Goal: Task Accomplishment & Management: Manage account settings

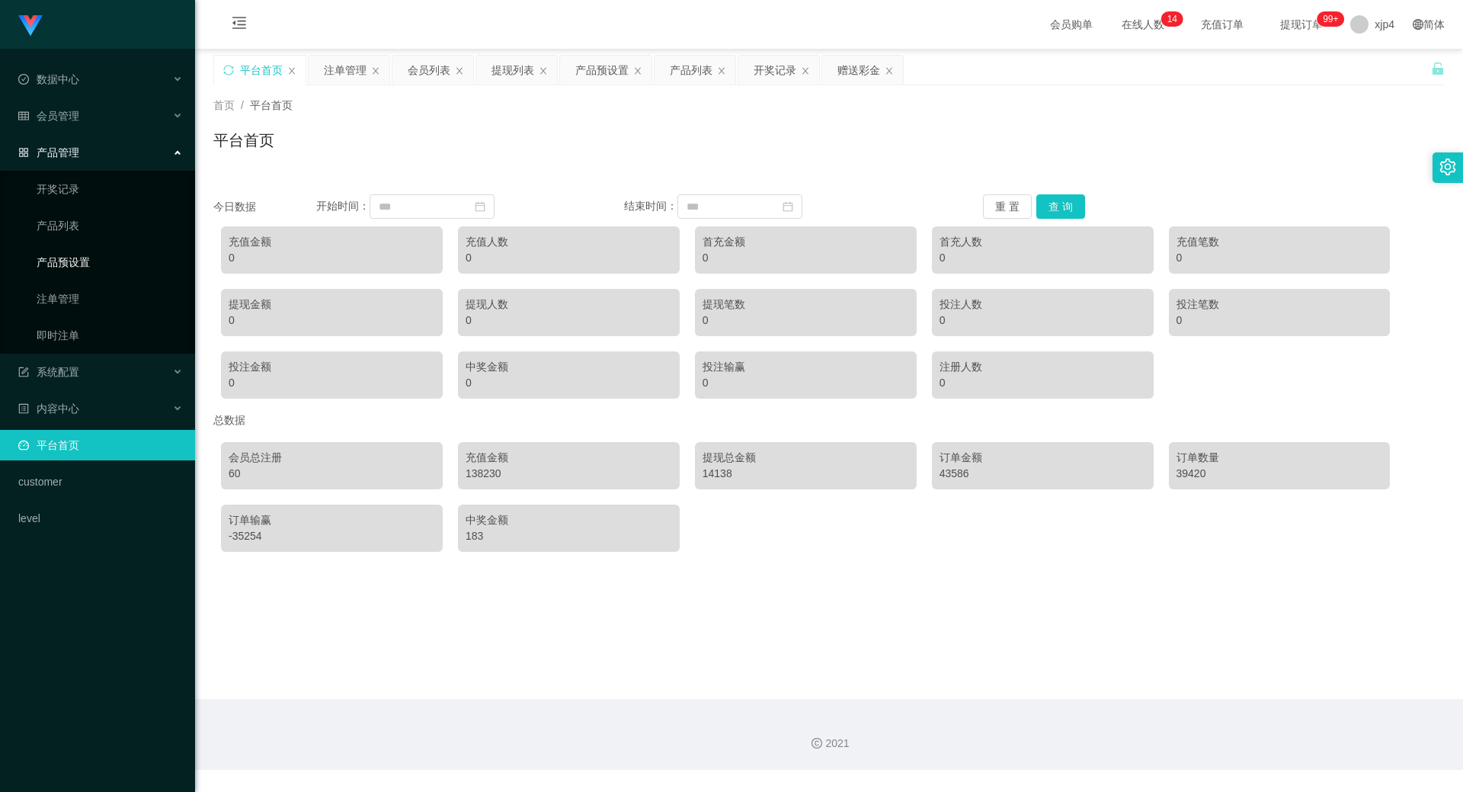
click at [76, 258] on link "产品预设置" at bounding box center [110, 262] width 146 height 30
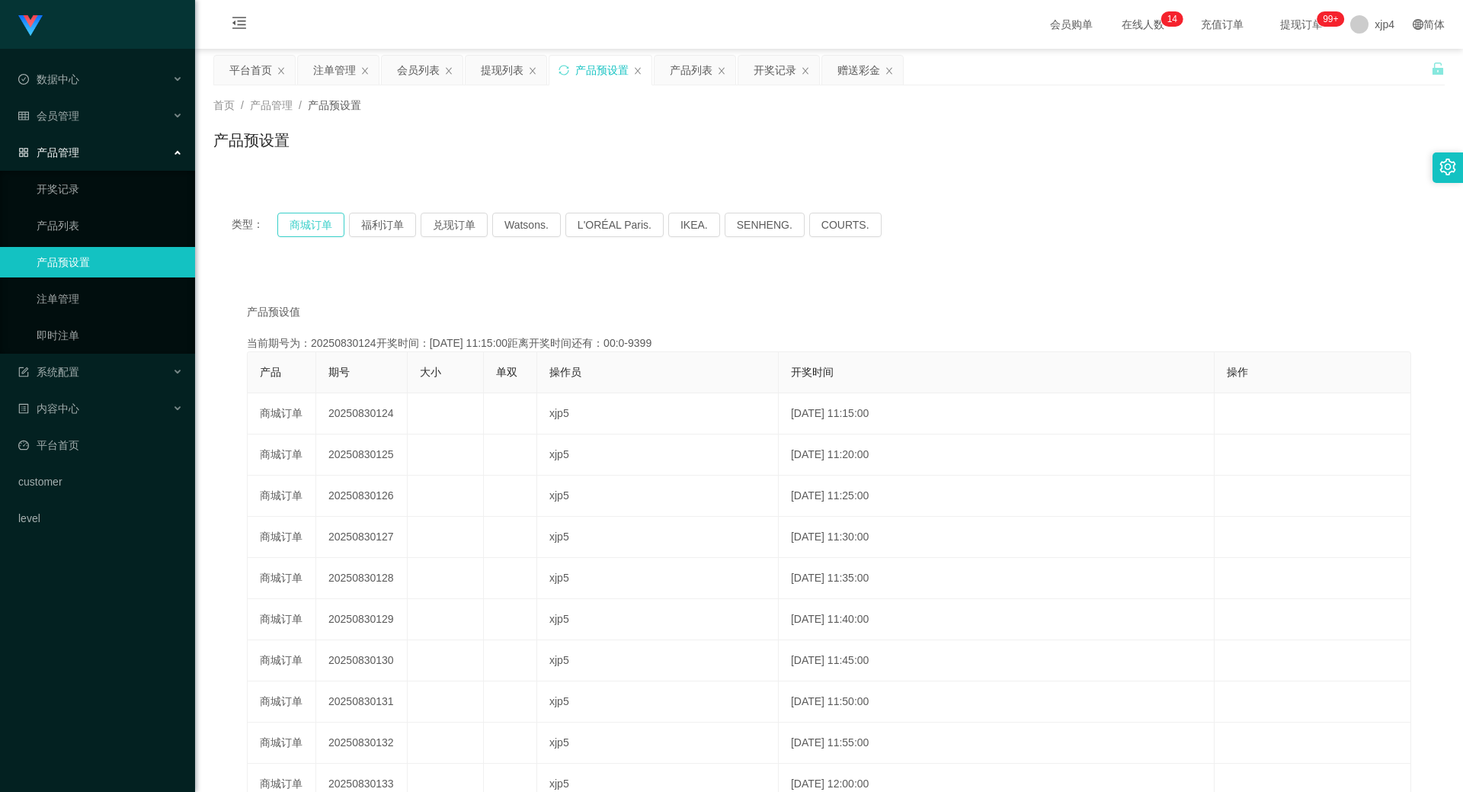
click at [310, 221] on button "商城订单" at bounding box center [310, 225] width 67 height 24
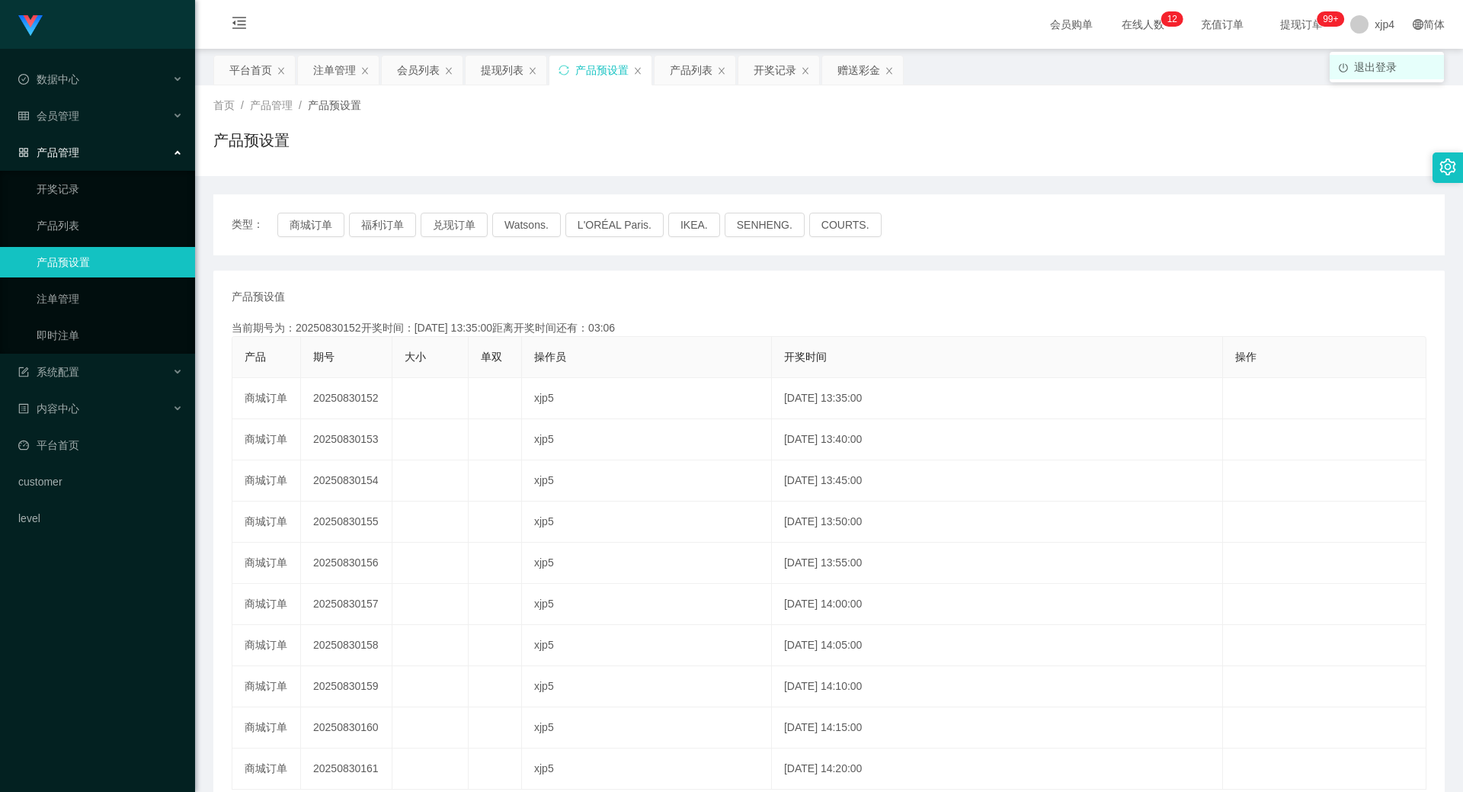
click at [1366, 61] on span "退出登录" at bounding box center [1375, 67] width 43 height 12
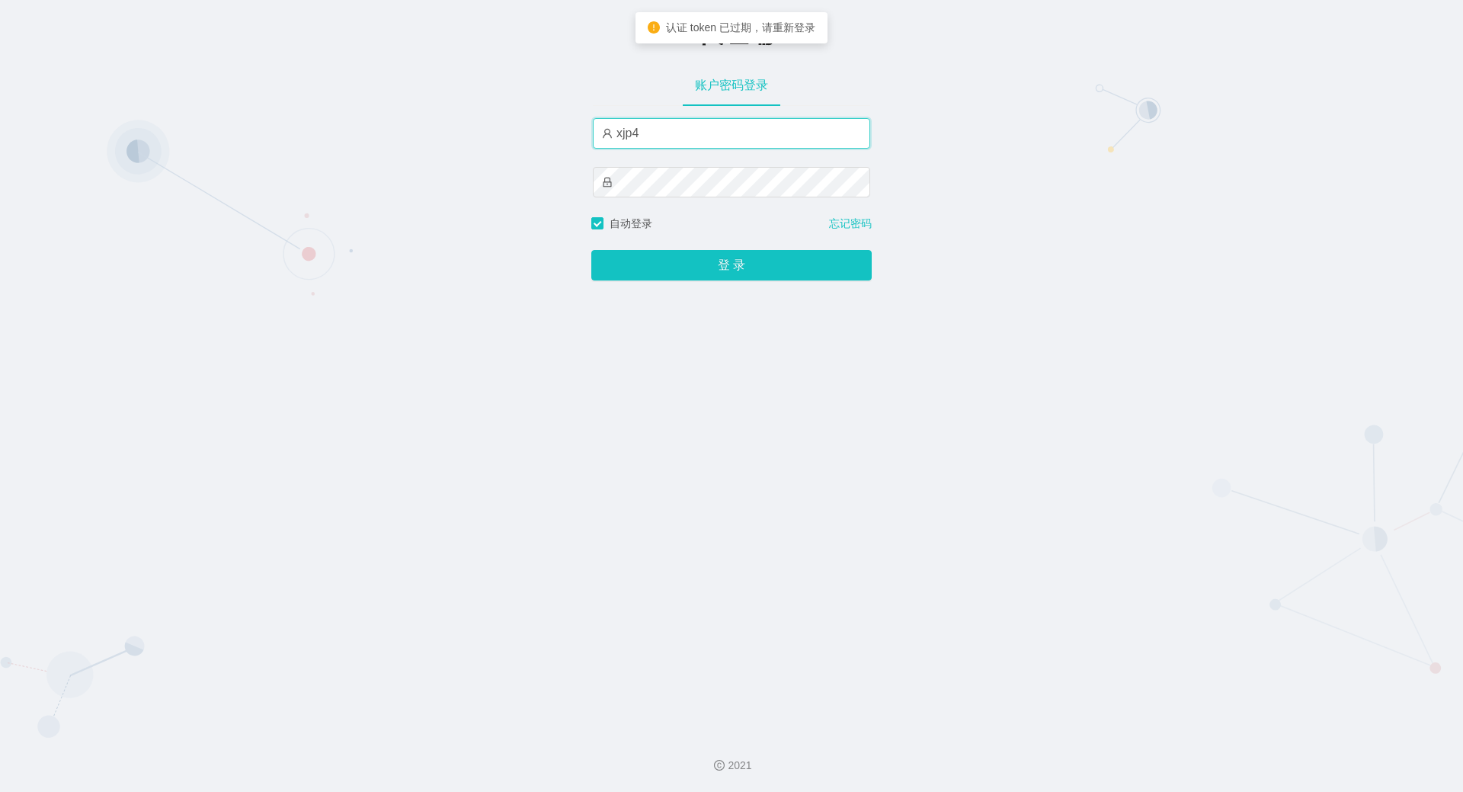
click at [670, 133] on input "xjp4" at bounding box center [731, 133] width 277 height 30
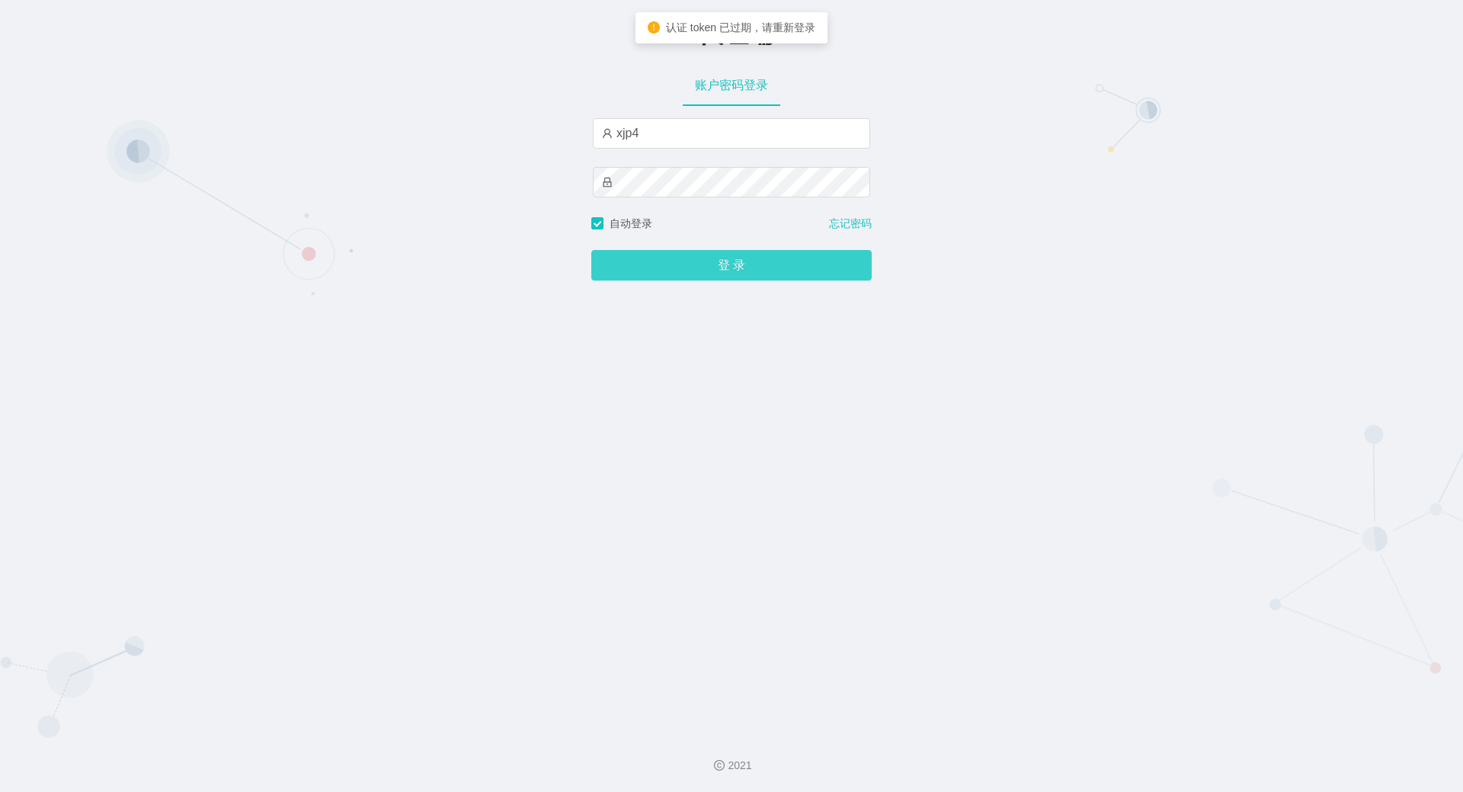
click at [642, 252] on div "登 录" at bounding box center [731, 256] width 280 height 49
click at [641, 264] on button "登 录" at bounding box center [731, 265] width 280 height 30
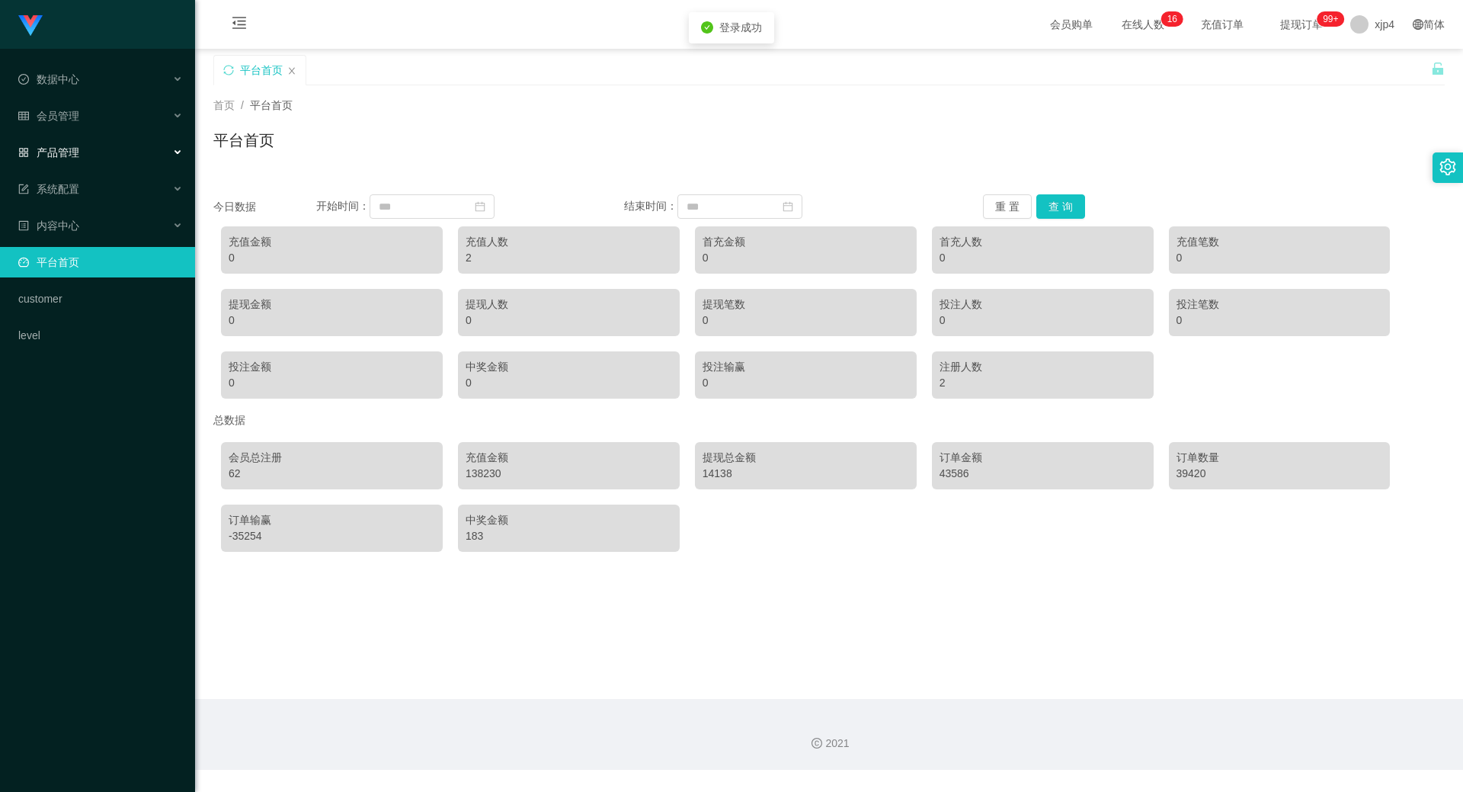
click at [66, 146] on span "产品管理" at bounding box center [48, 152] width 61 height 12
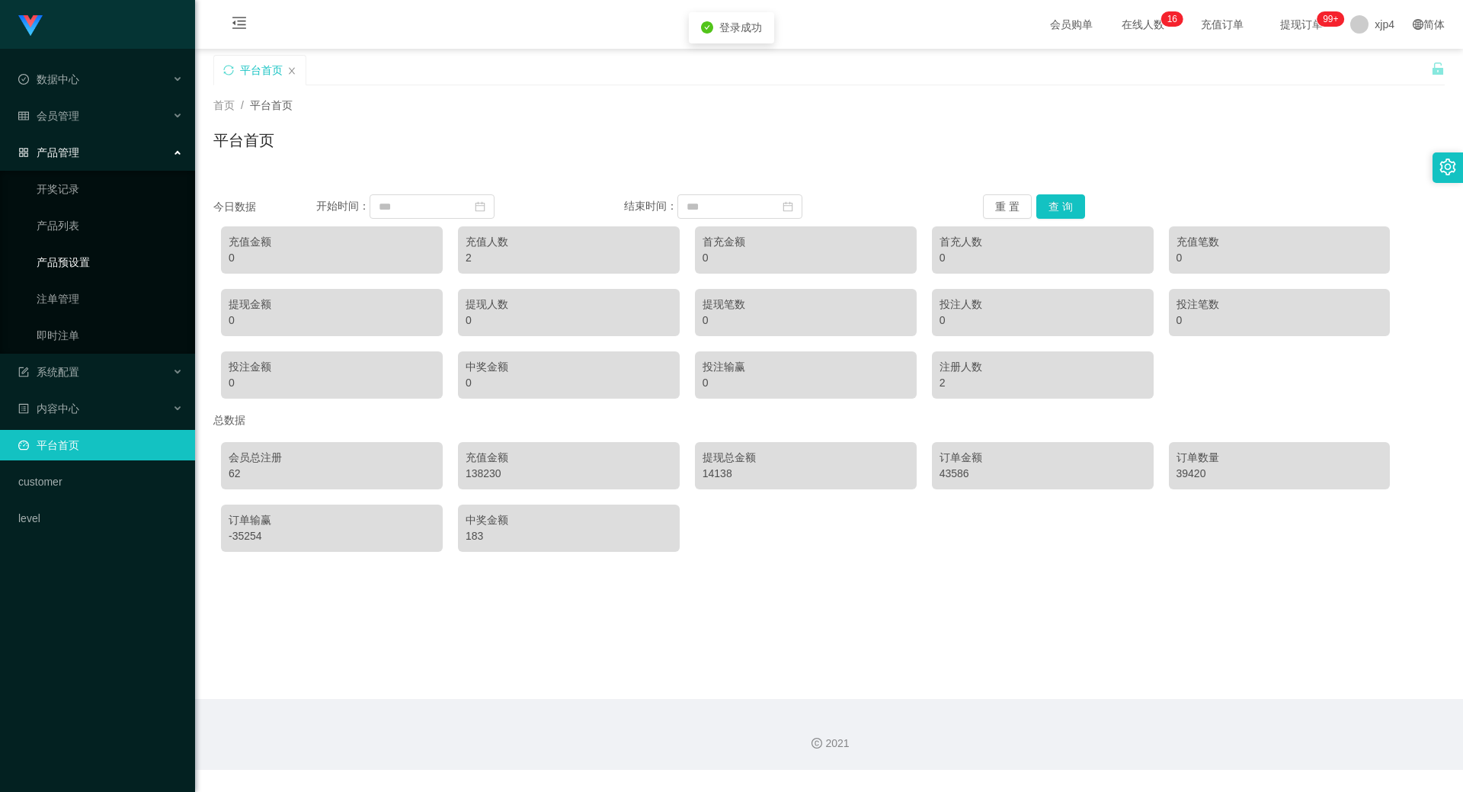
click at [72, 274] on link "产品预设置" at bounding box center [110, 262] width 146 height 30
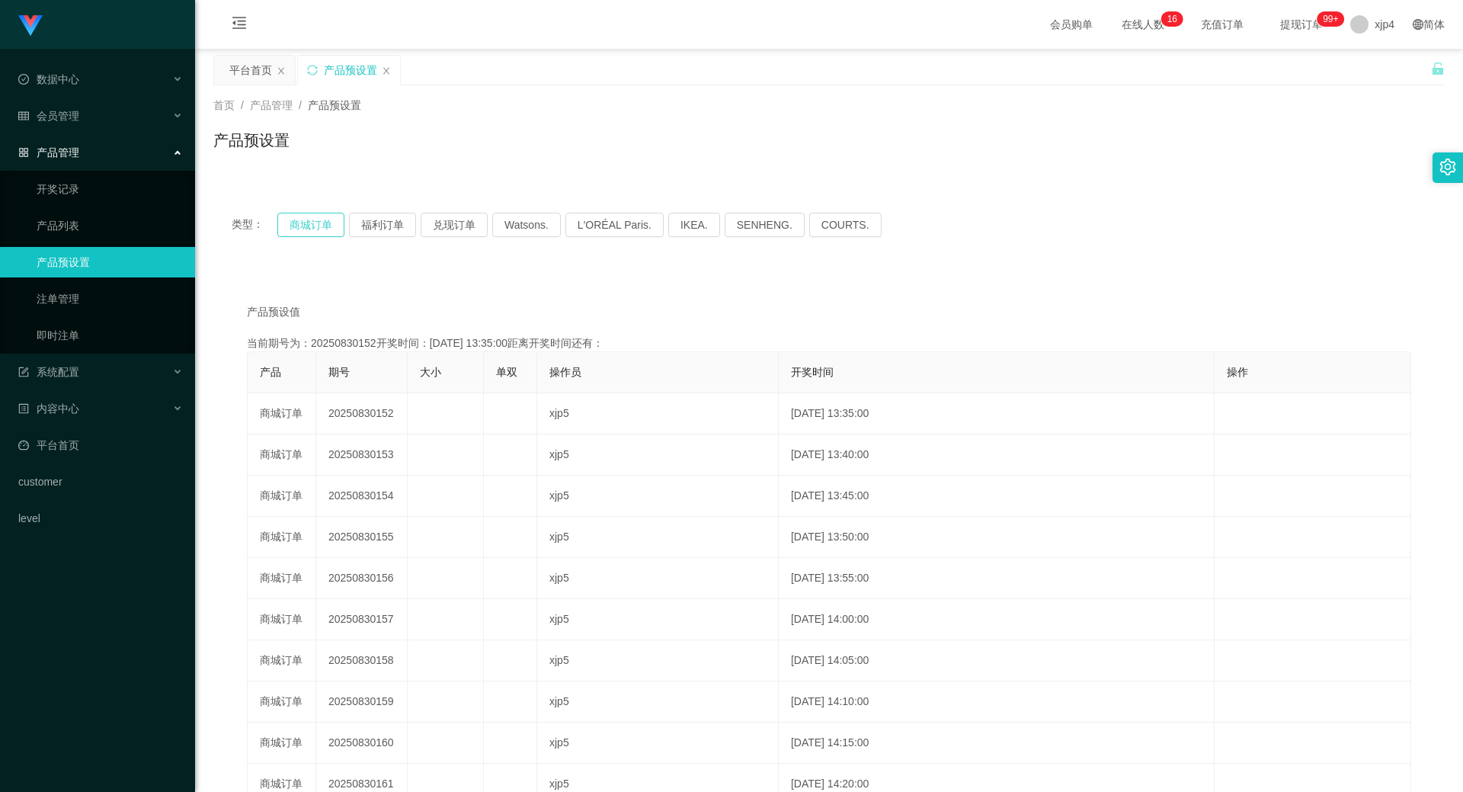
click at [312, 224] on button "商城订单" at bounding box center [310, 225] width 67 height 24
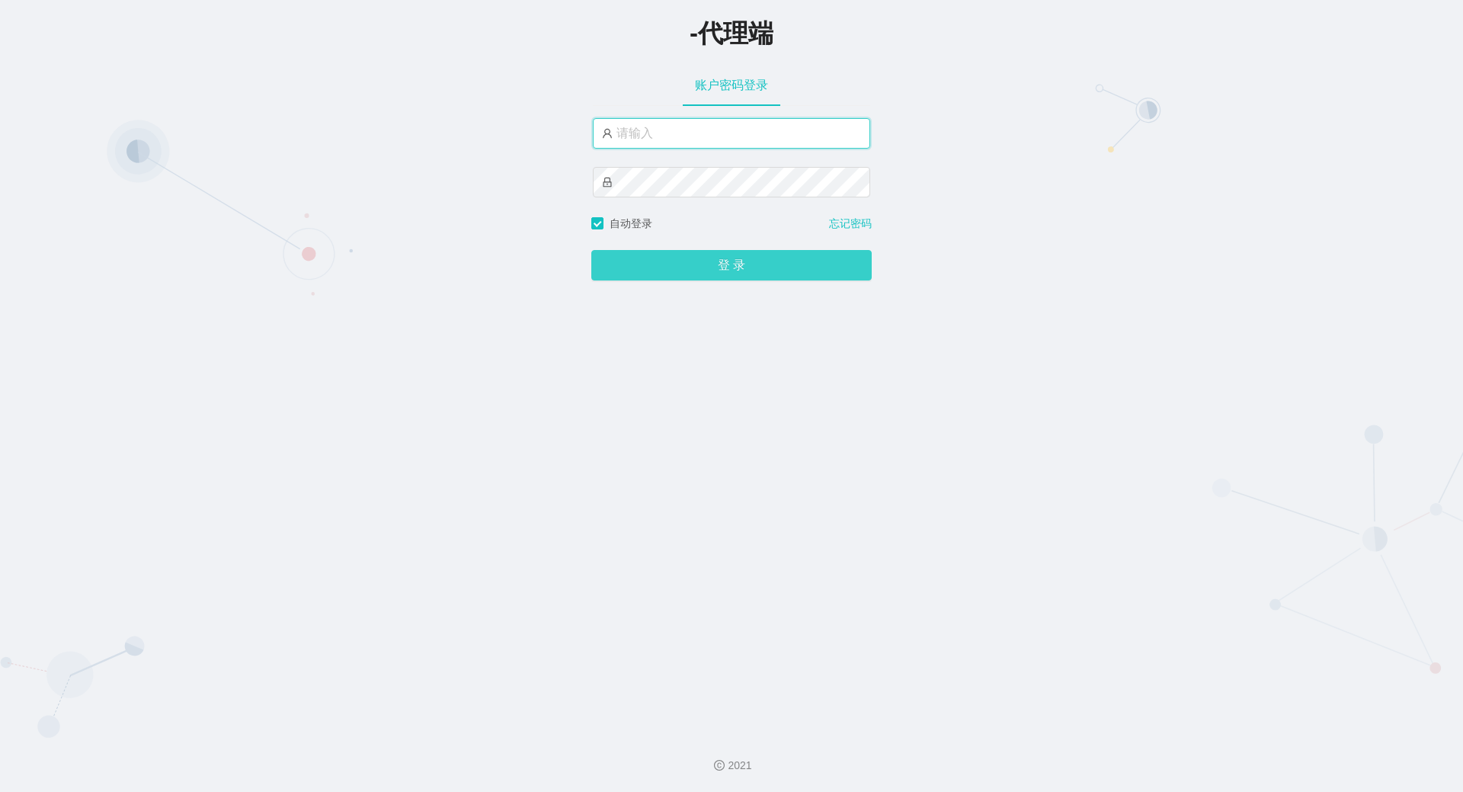
type input "xjp4"
click at [649, 264] on button "登 录" at bounding box center [731, 265] width 280 height 30
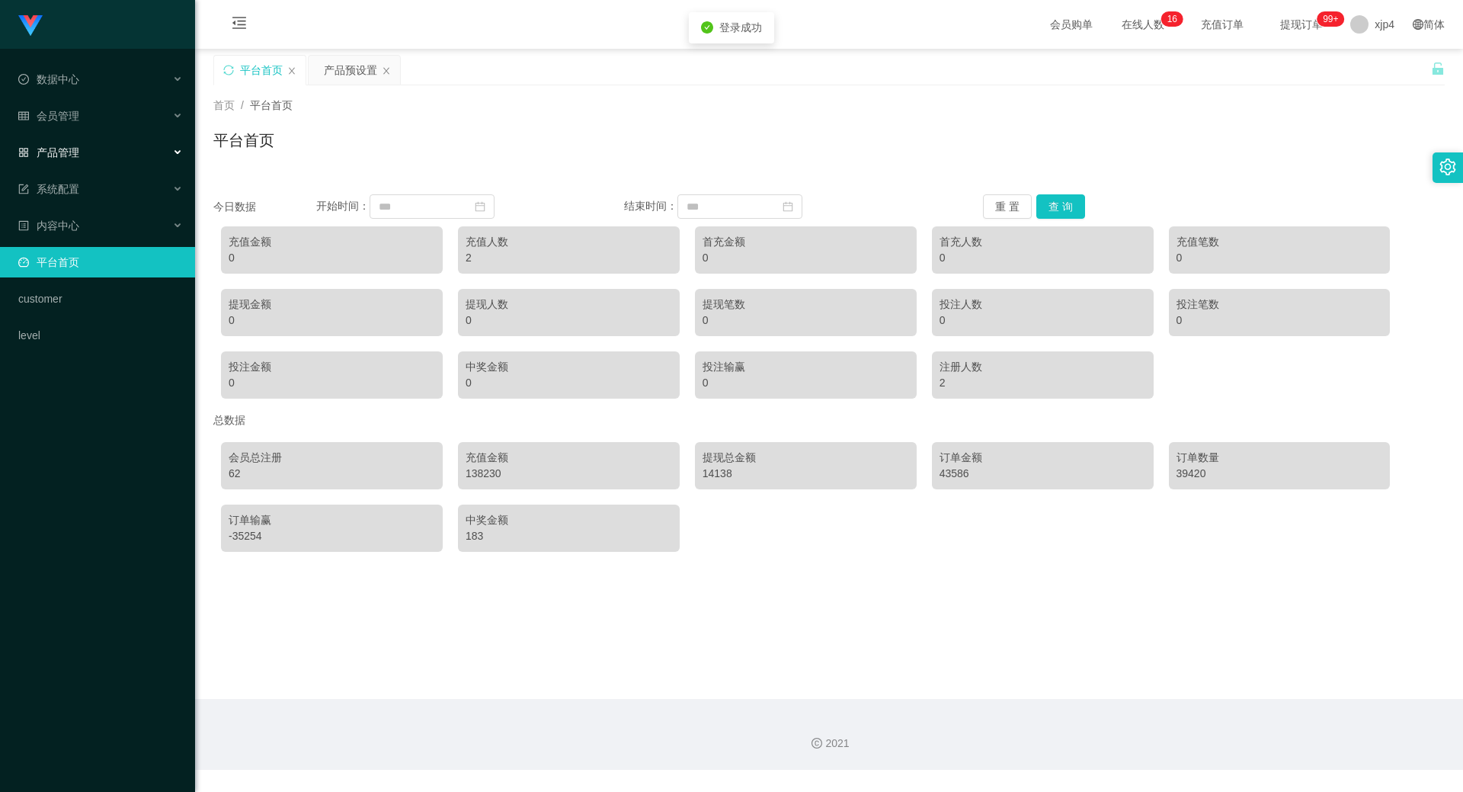
click at [83, 155] on div "产品管理" at bounding box center [97, 152] width 195 height 30
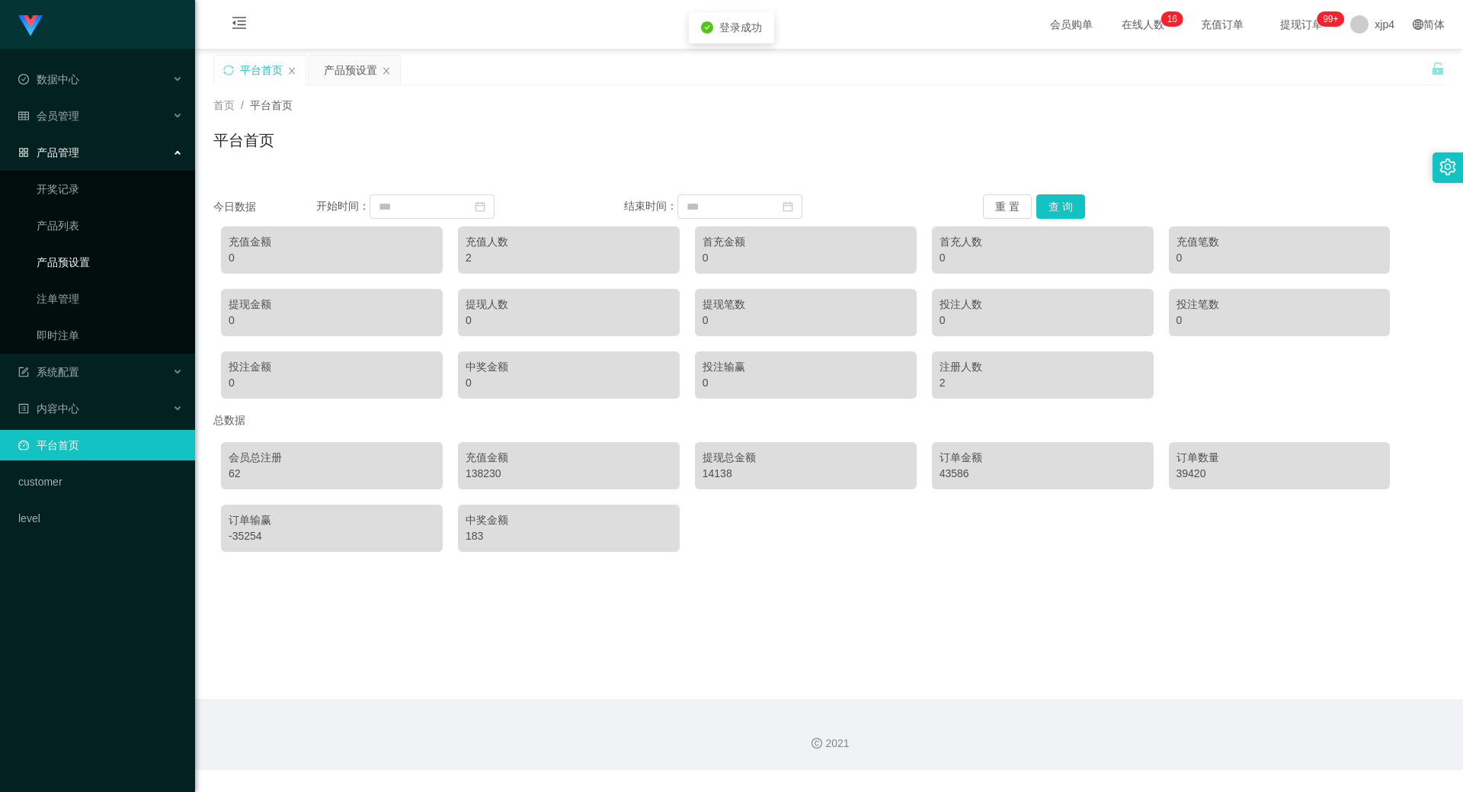
click at [64, 262] on link "产品预设置" at bounding box center [110, 262] width 146 height 30
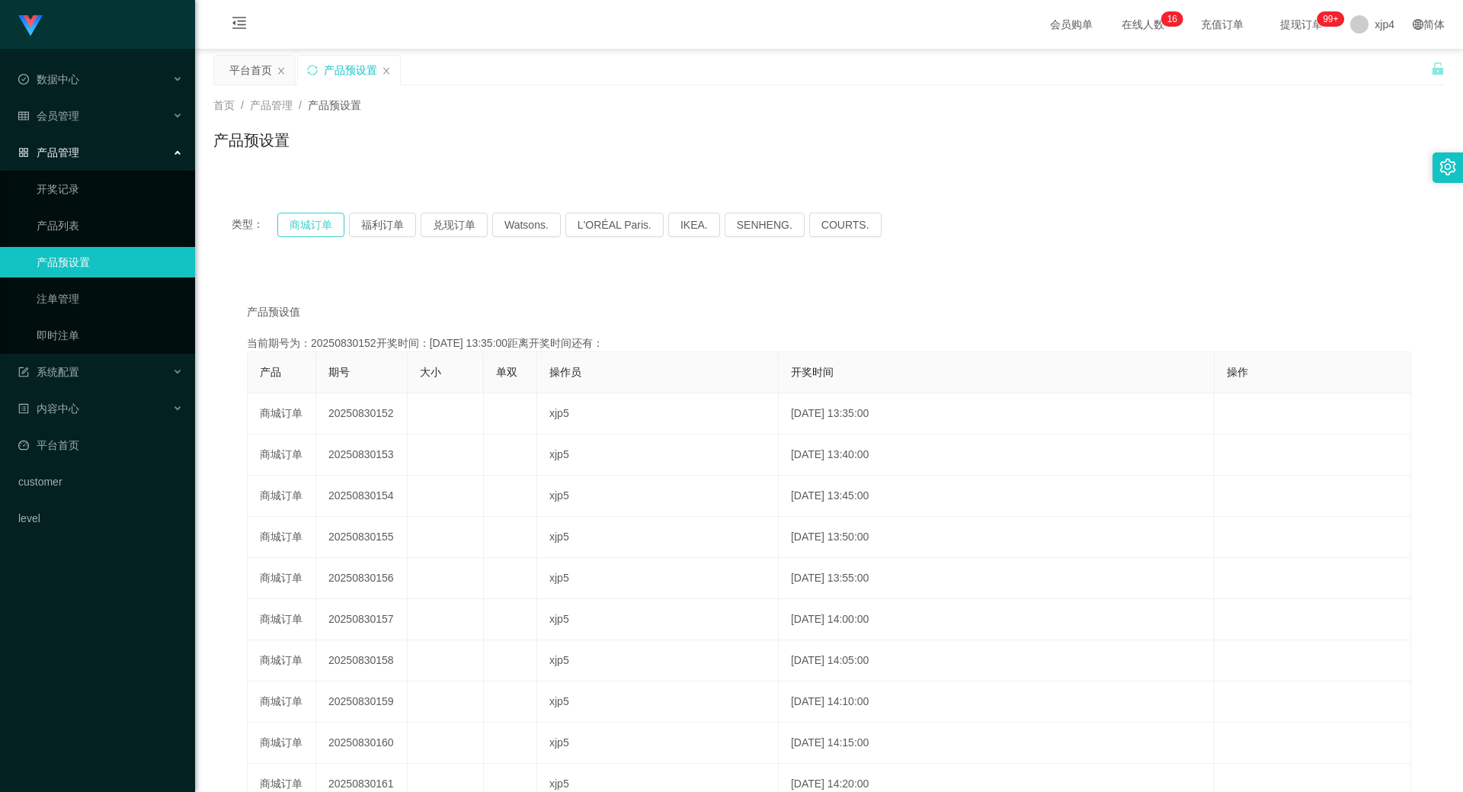
click at [298, 226] on button "商城订单" at bounding box center [310, 225] width 67 height 24
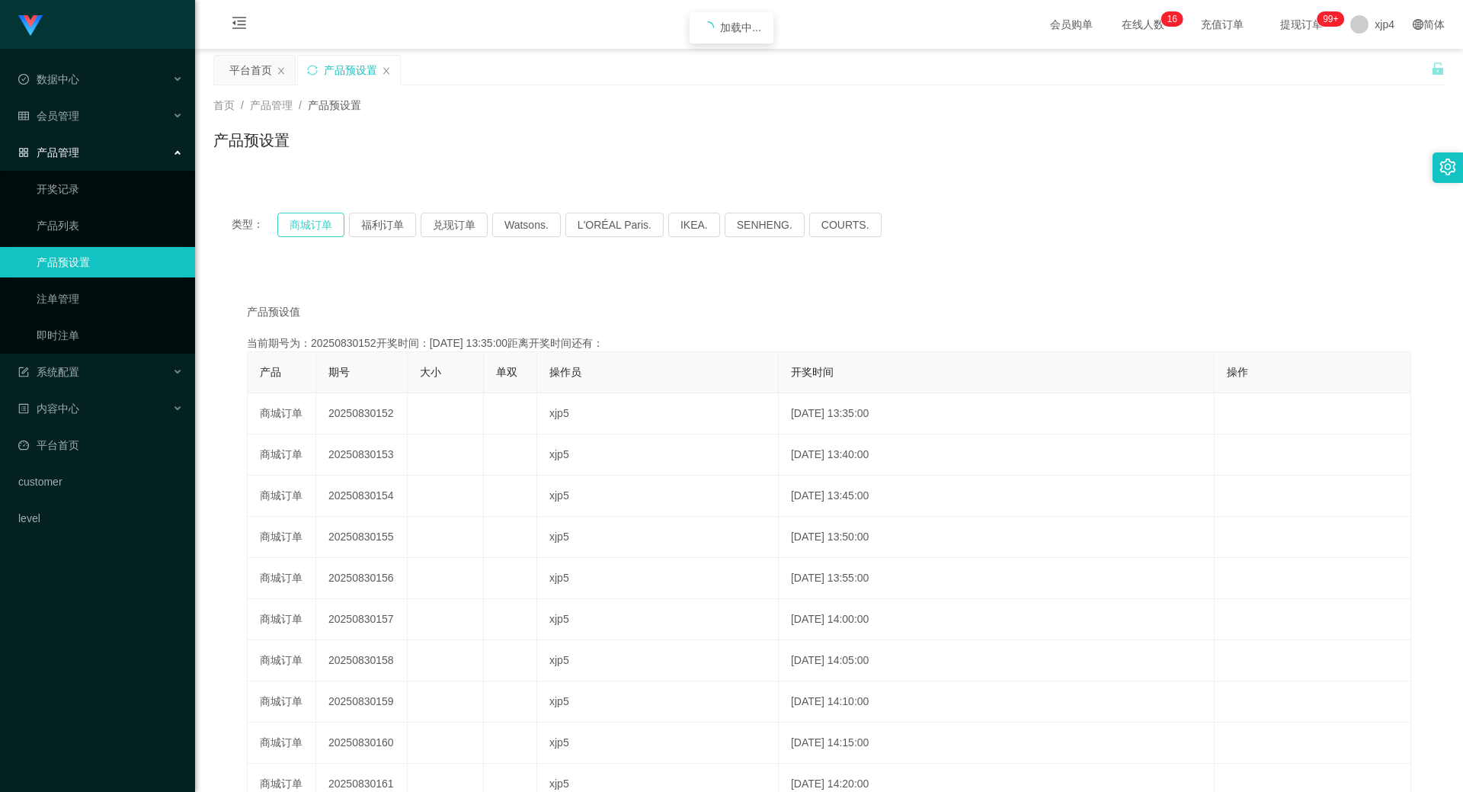
click at [298, 226] on button "商城订单" at bounding box center [310, 225] width 67 height 24
click at [1375, 25] on span "xjp4" at bounding box center [1385, 24] width 20 height 49
click at [1363, 71] on span "退出登录" at bounding box center [1375, 67] width 43 height 12
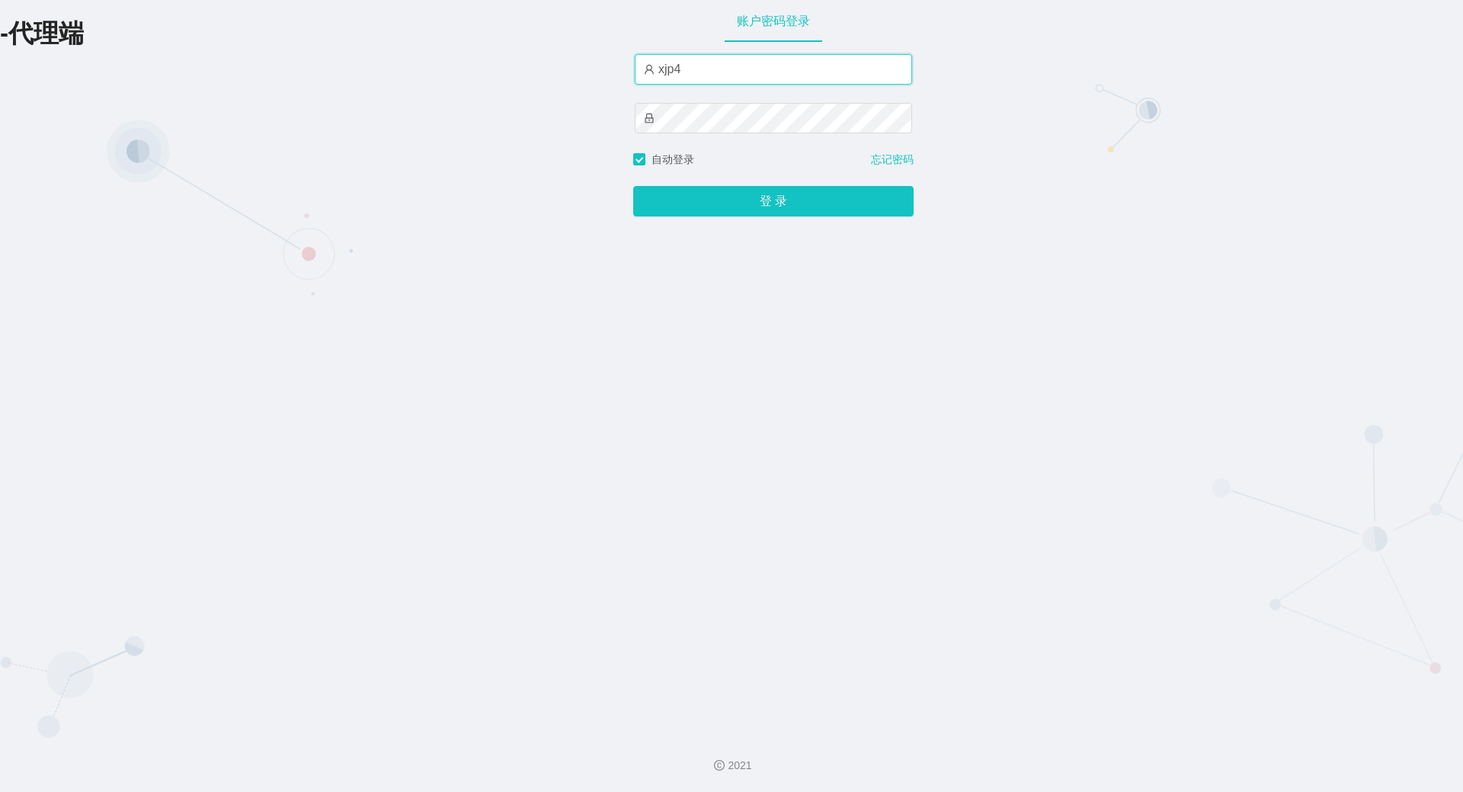
click at [687, 59] on input "xjp4" at bounding box center [773, 69] width 277 height 30
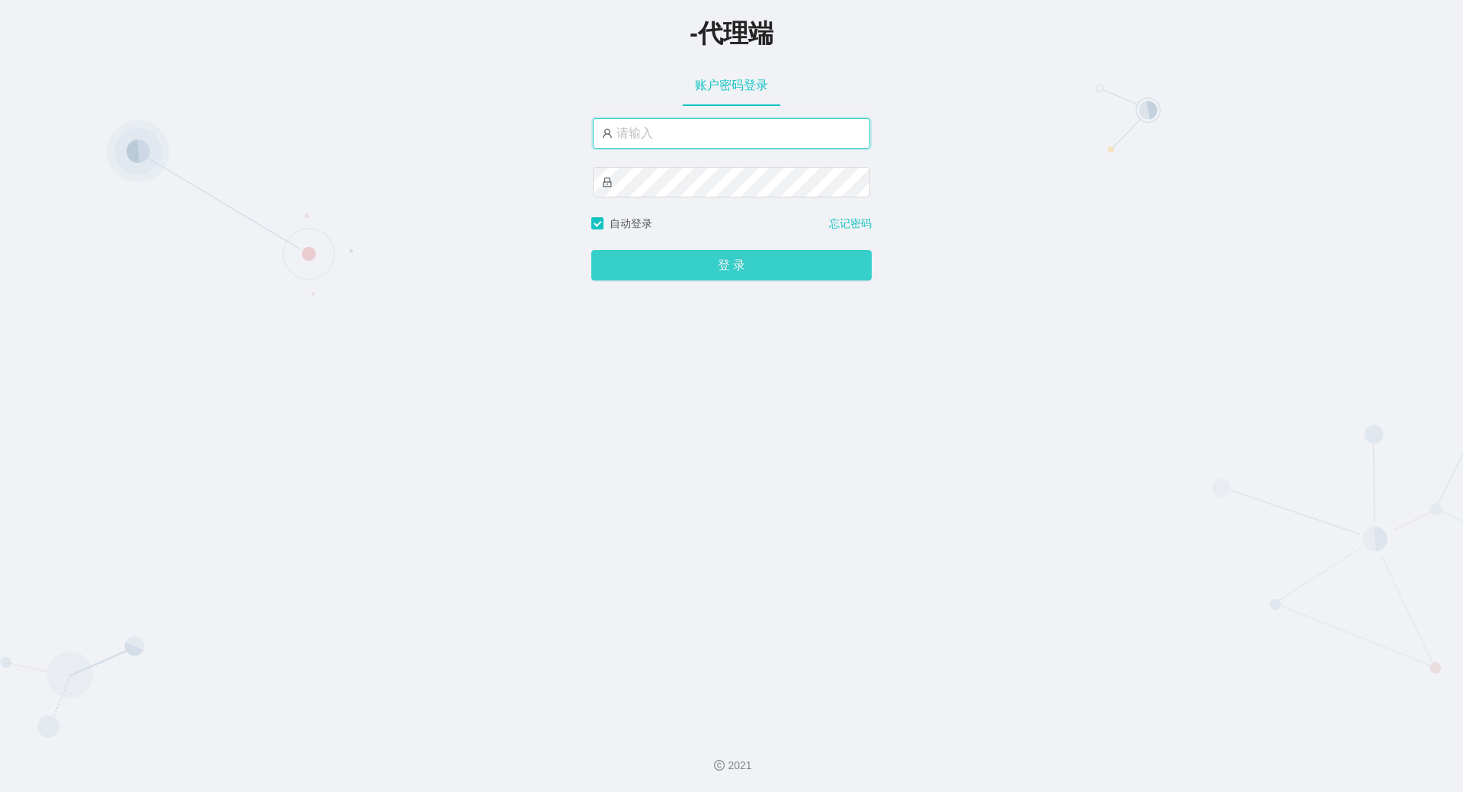
type input "xjp4"
click at [679, 265] on button "登 录" at bounding box center [731, 265] width 280 height 30
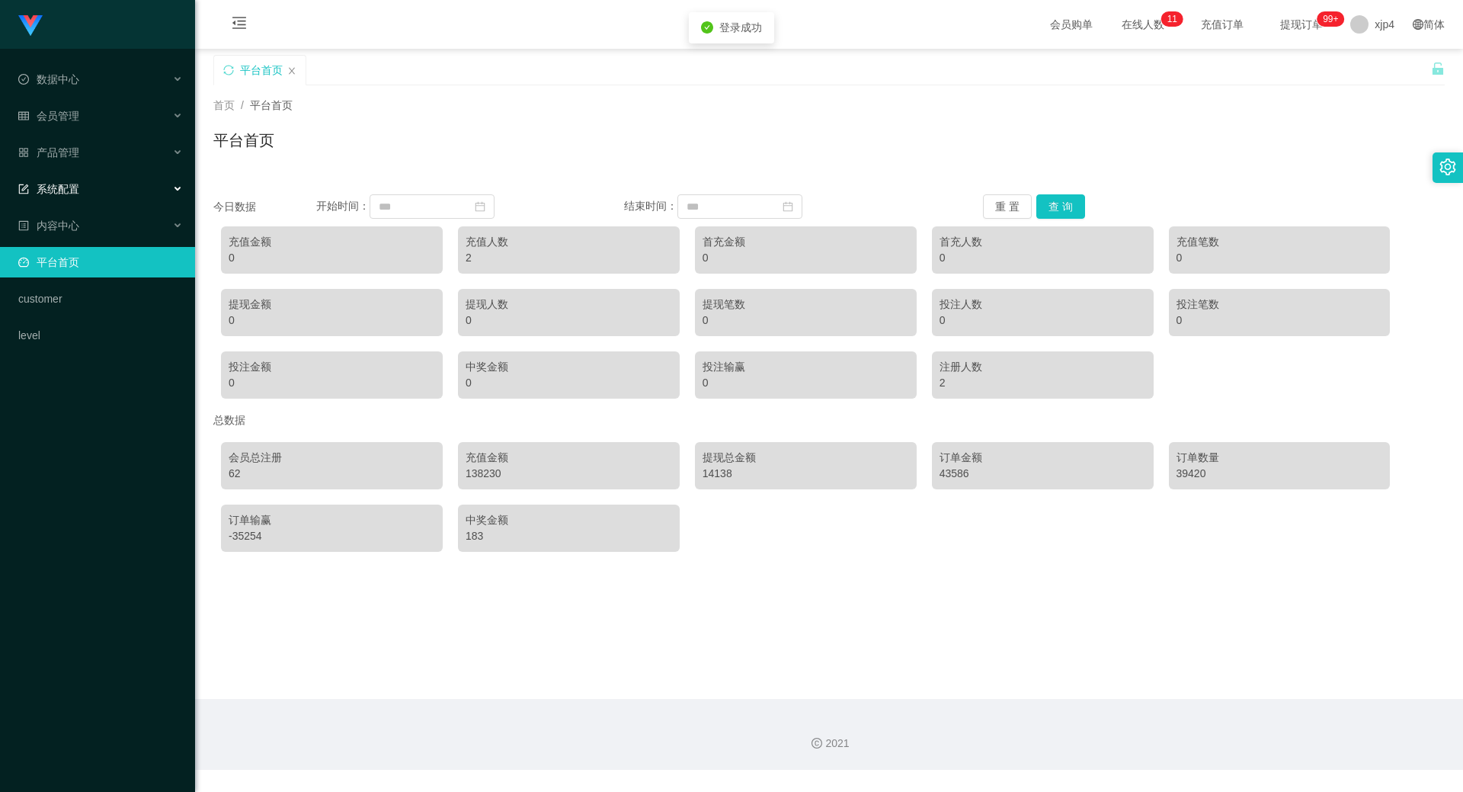
click at [107, 182] on div "系统配置" at bounding box center [97, 189] width 195 height 30
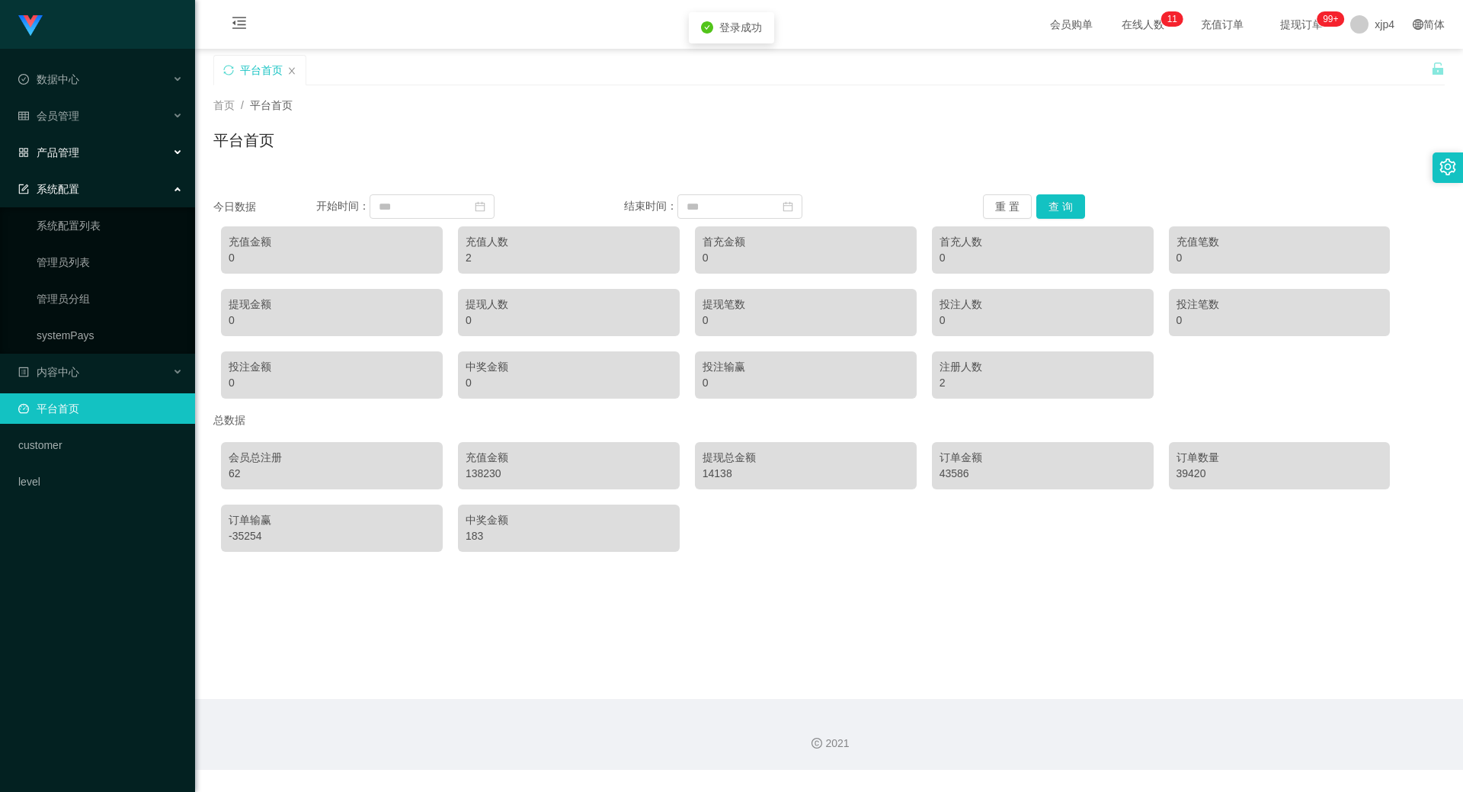
click at [82, 141] on div "产品管理" at bounding box center [97, 152] width 195 height 30
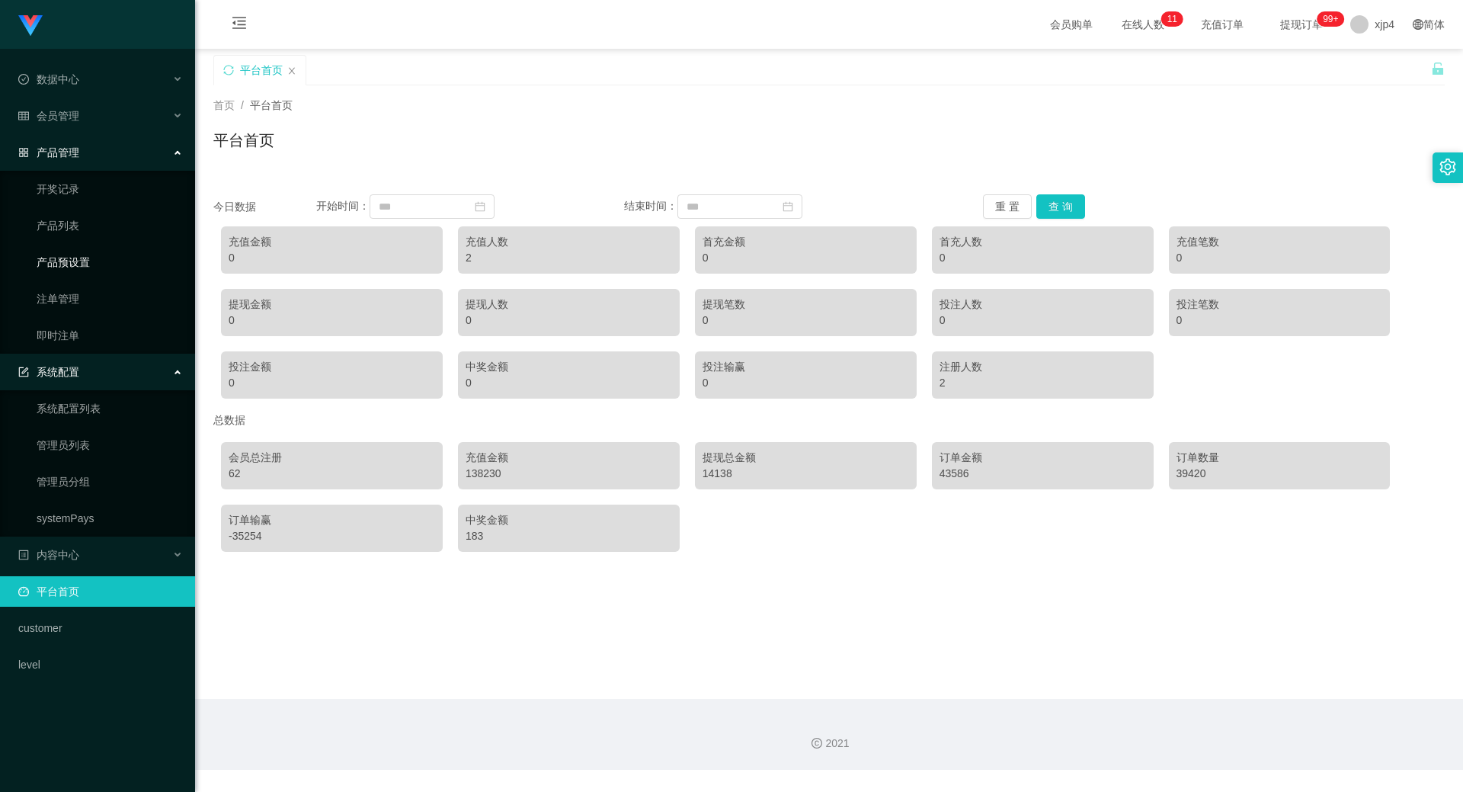
click at [95, 260] on link "产品预设置" at bounding box center [110, 262] width 146 height 30
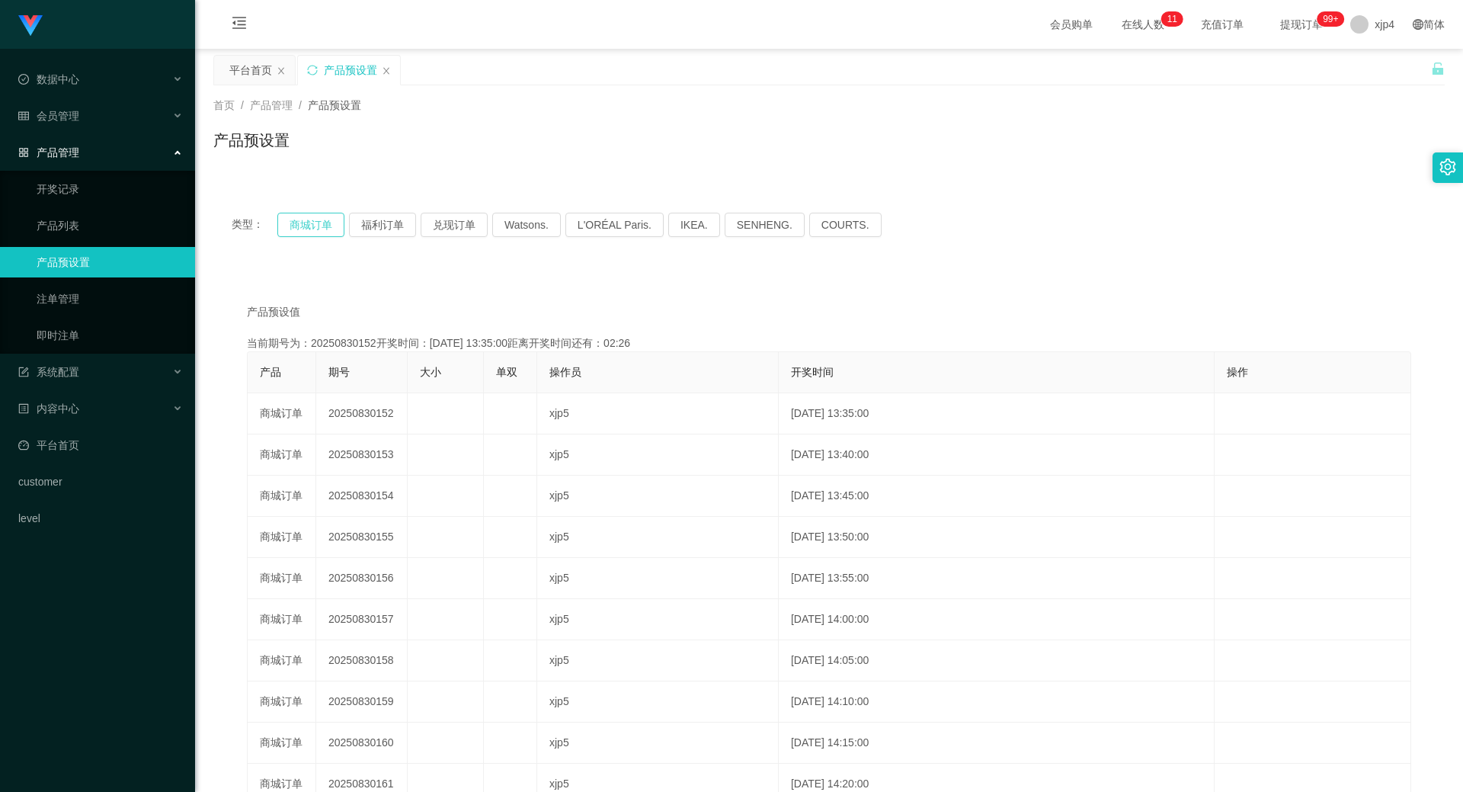
click at [311, 226] on button "商城订单" at bounding box center [310, 225] width 67 height 24
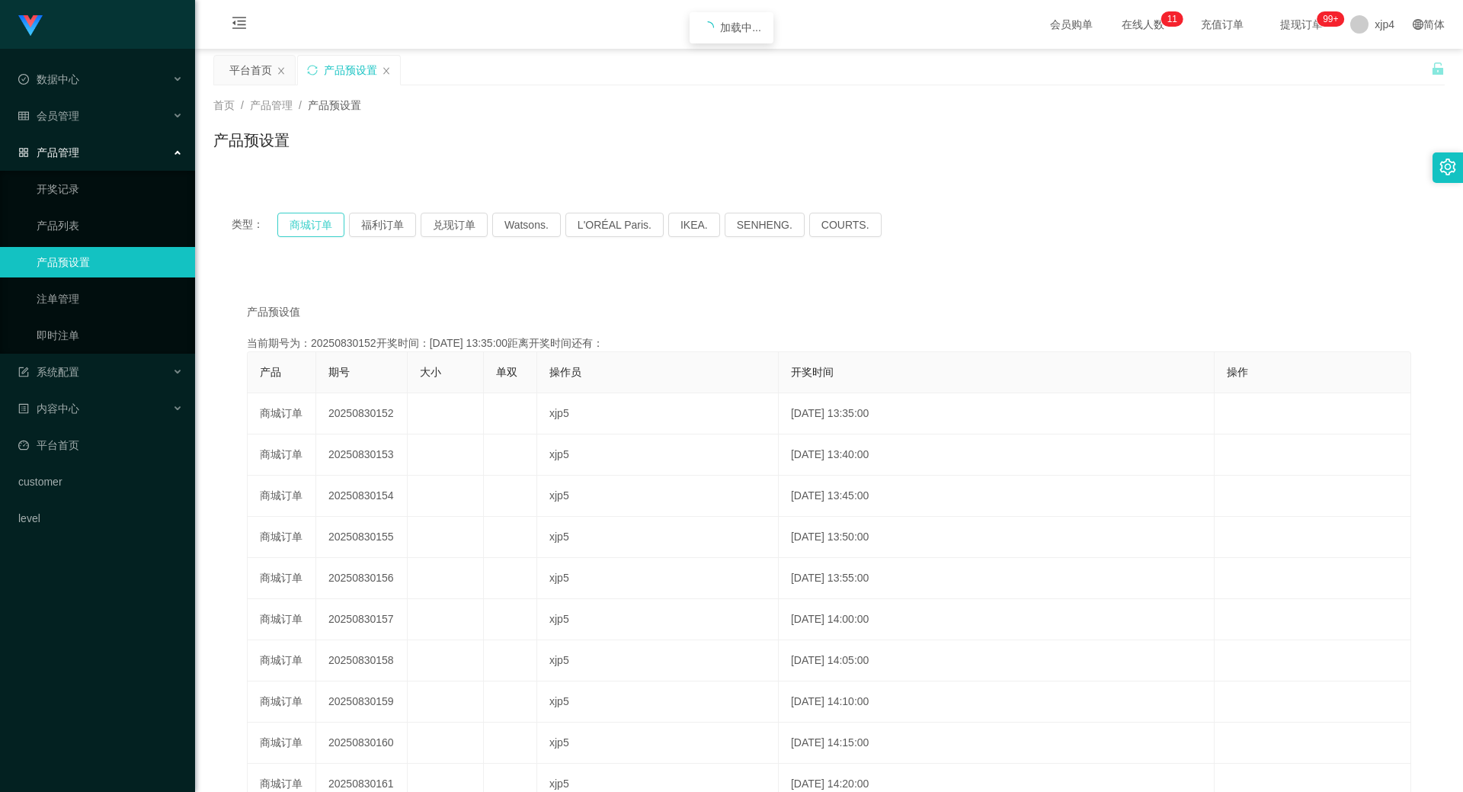
click at [311, 226] on button "商城订单" at bounding box center [310, 225] width 67 height 24
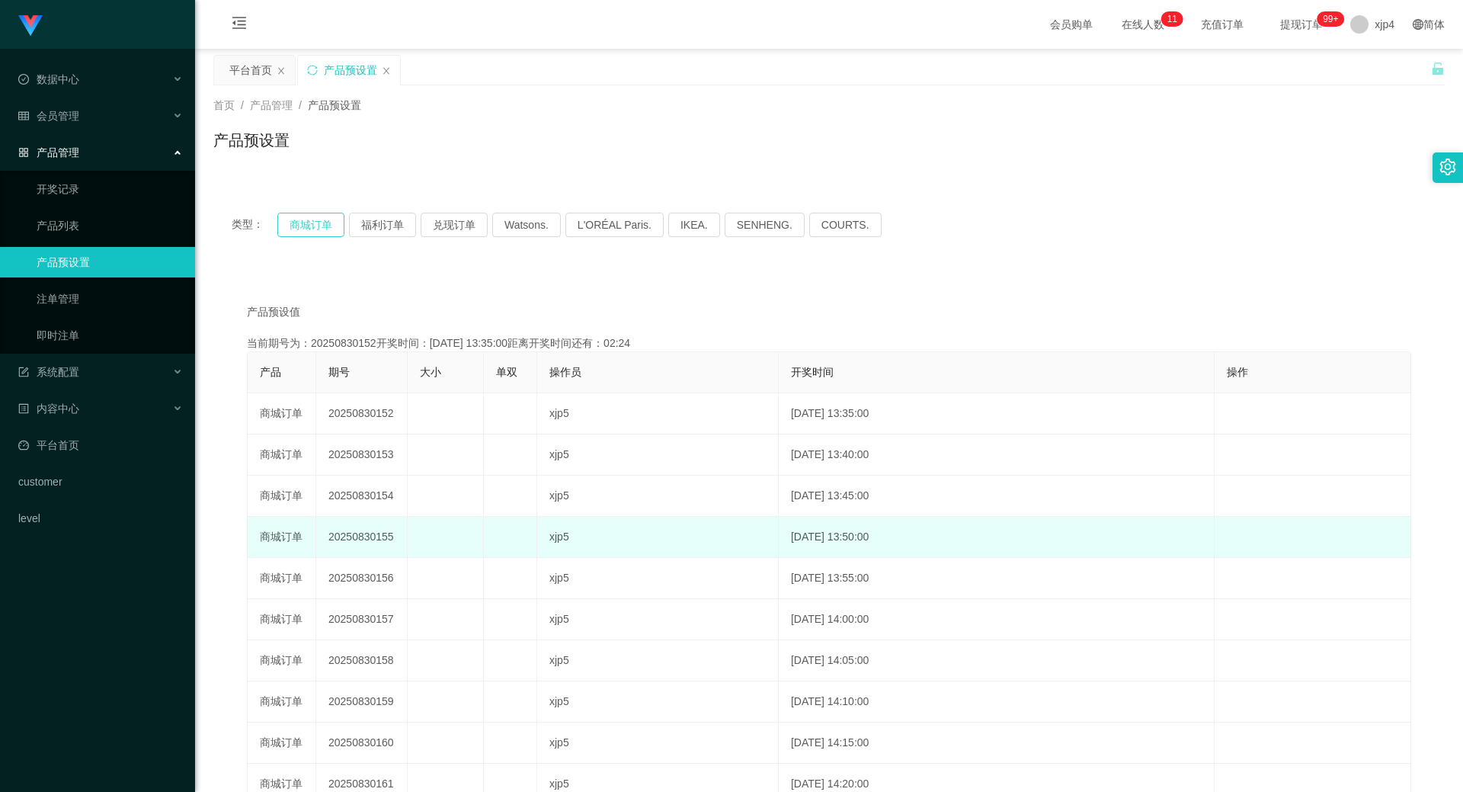
scroll to position [151, 0]
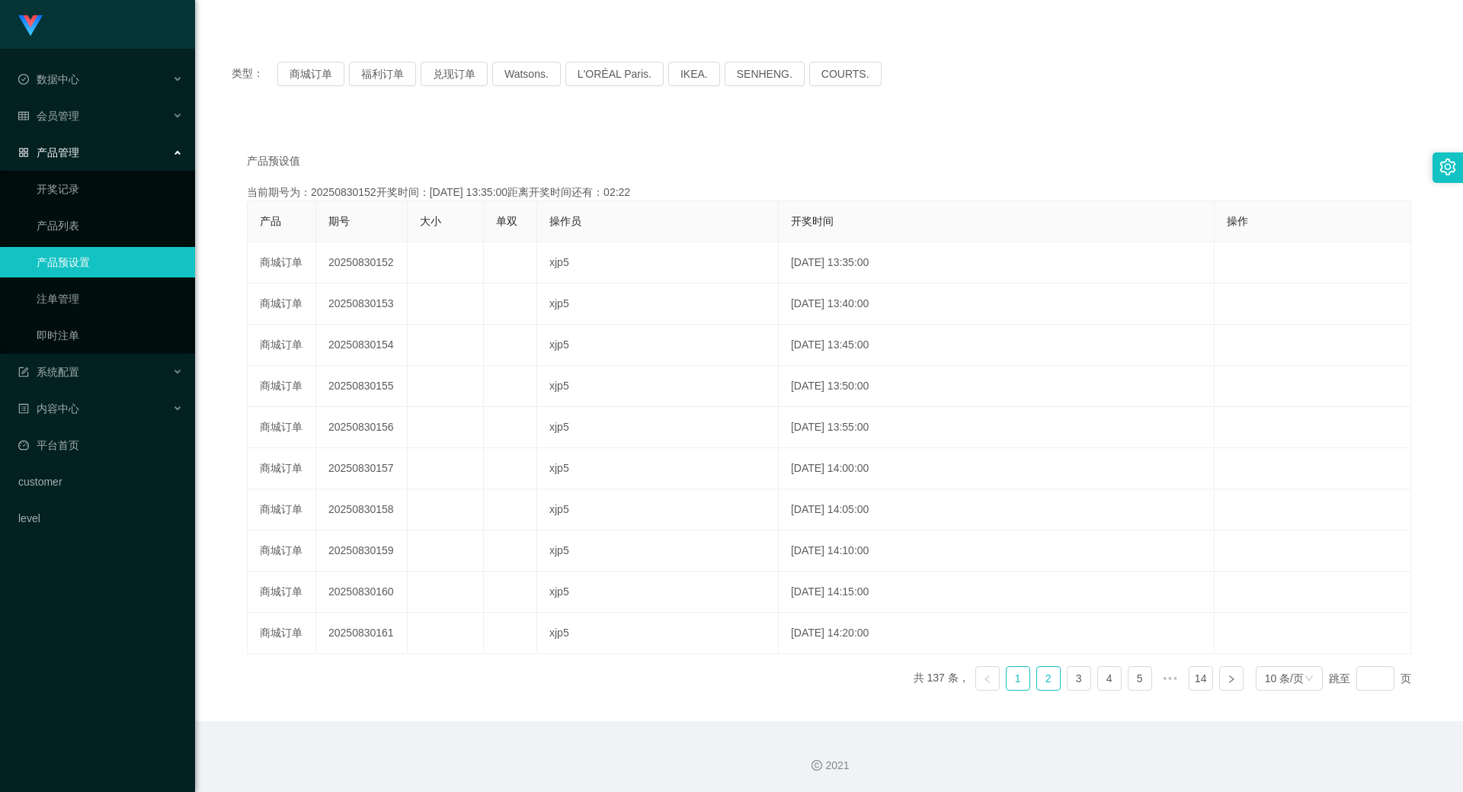
click at [1044, 682] on link "2" at bounding box center [1048, 678] width 23 height 23
click at [1043, 681] on link "2" at bounding box center [1048, 678] width 23 height 23
click at [1090, 690] on div "产品 期号 大小 单双 操作员 开奖时间 操作 商城订单 20250830162 xjp5 [DATE] 14:25:00 编 辑 限制投注 商城订单 202…" at bounding box center [829, 451] width 1164 height 502
click at [1076, 684] on link "3" at bounding box center [1079, 678] width 23 height 23
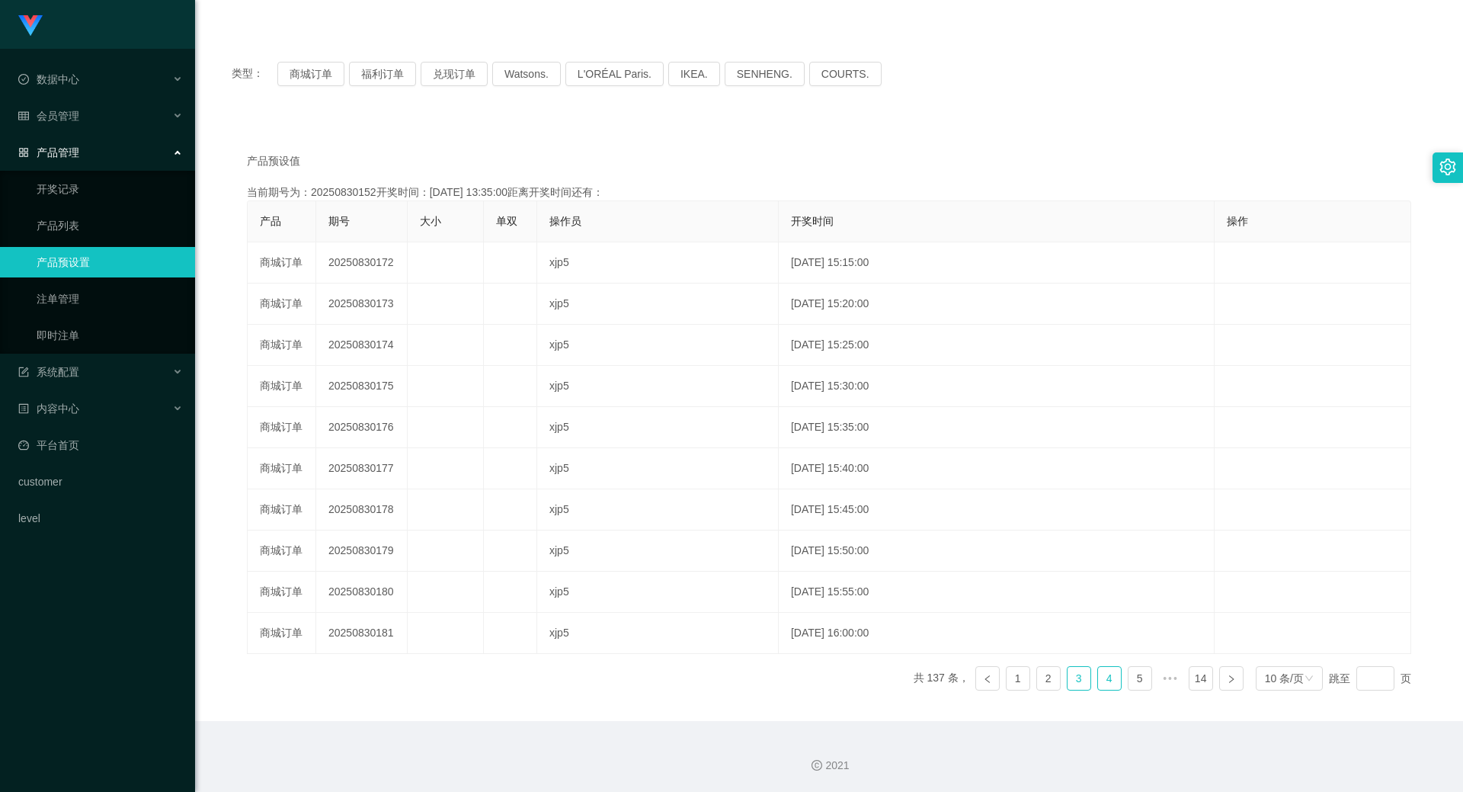
click at [1098, 681] on link "4" at bounding box center [1109, 678] width 23 height 23
click at [1098, 681] on link "5" at bounding box center [1109, 678] width 23 height 23
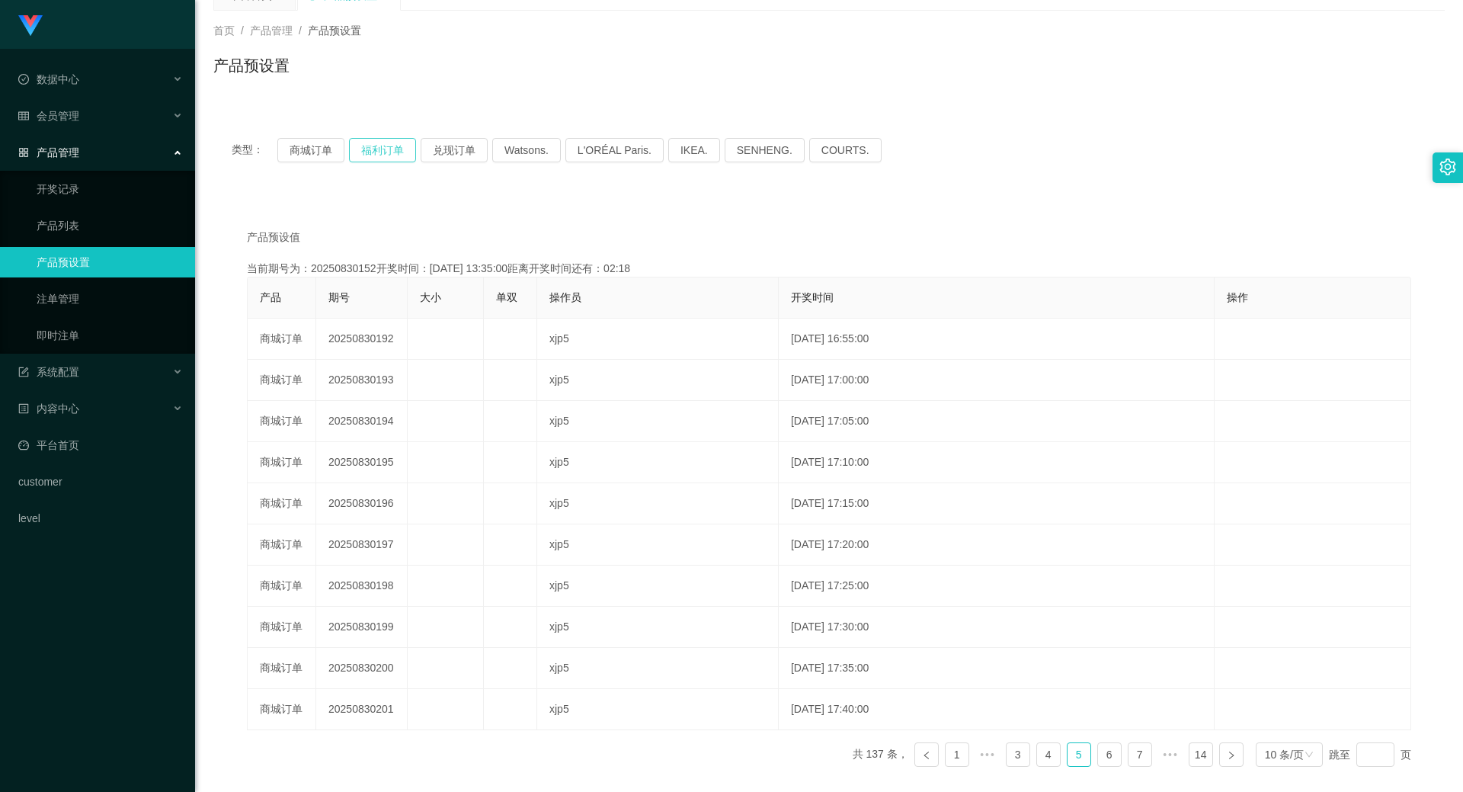
click at [383, 157] on button "福利订单" at bounding box center [382, 150] width 67 height 24
click at [309, 148] on button "商城订单" at bounding box center [310, 150] width 67 height 24
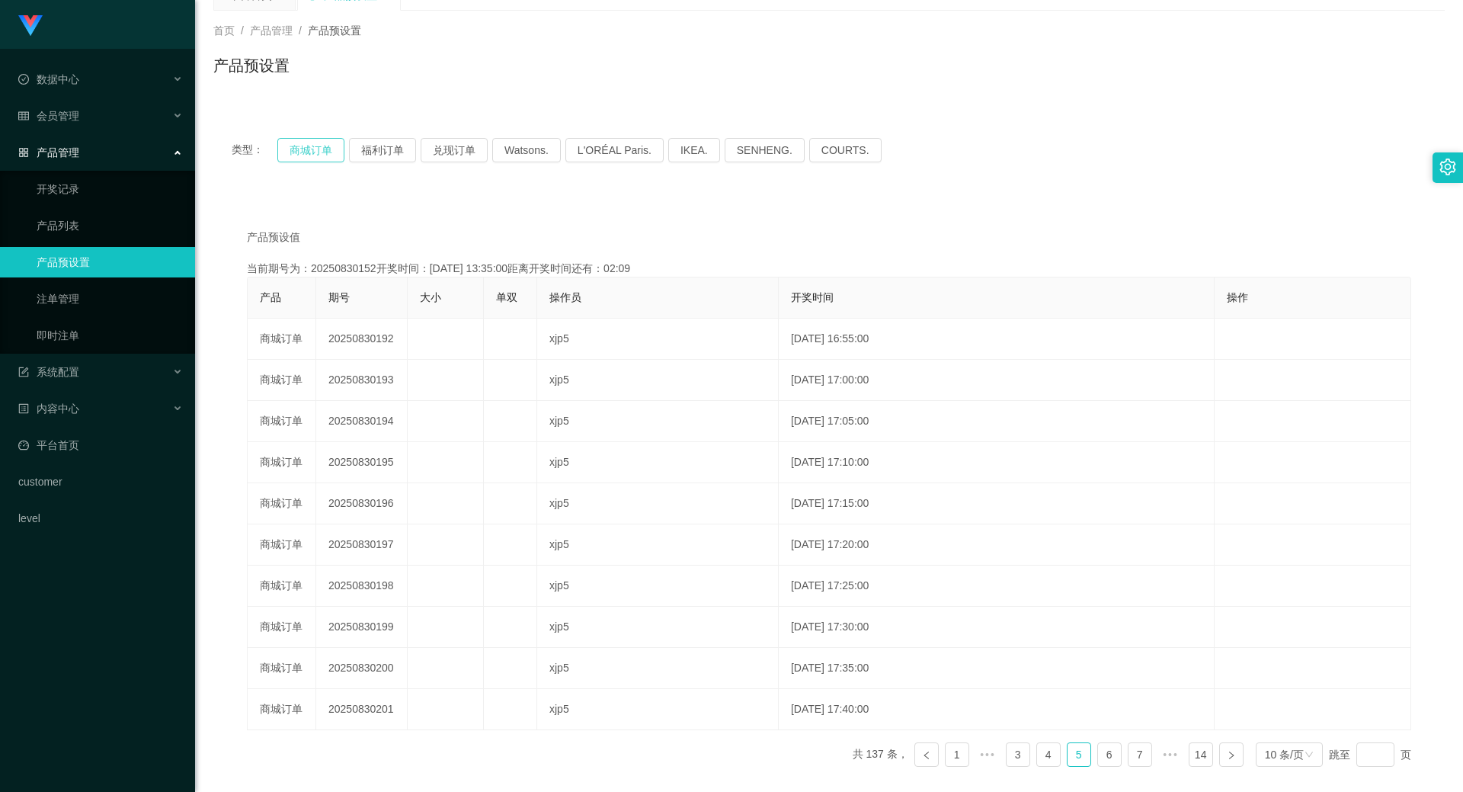
scroll to position [0, 0]
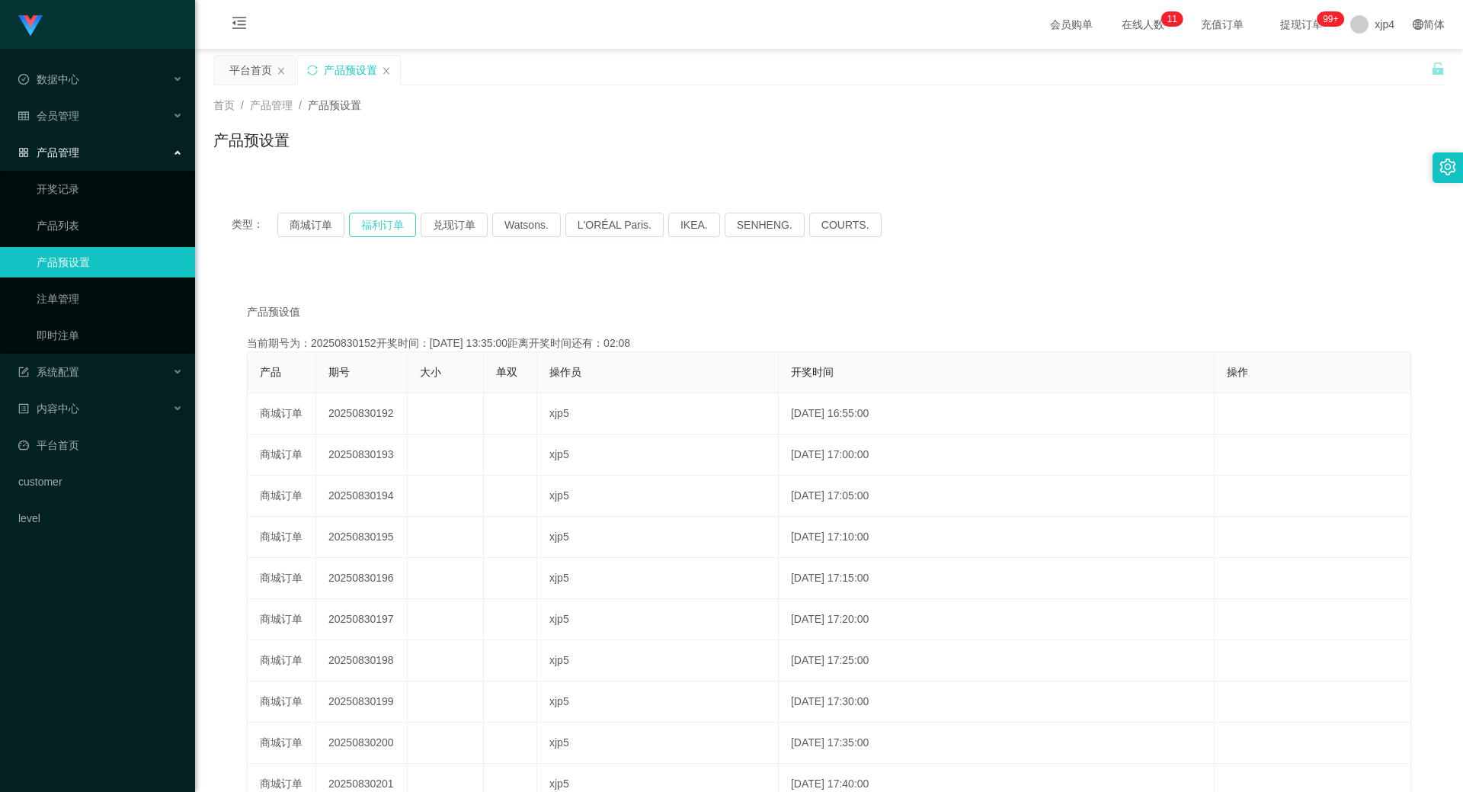
click at [375, 221] on button "福利订单" at bounding box center [382, 225] width 67 height 24
click at [156, 50] on h1 "Shopee工作台代理端" at bounding box center [99, 74] width 144 height 49
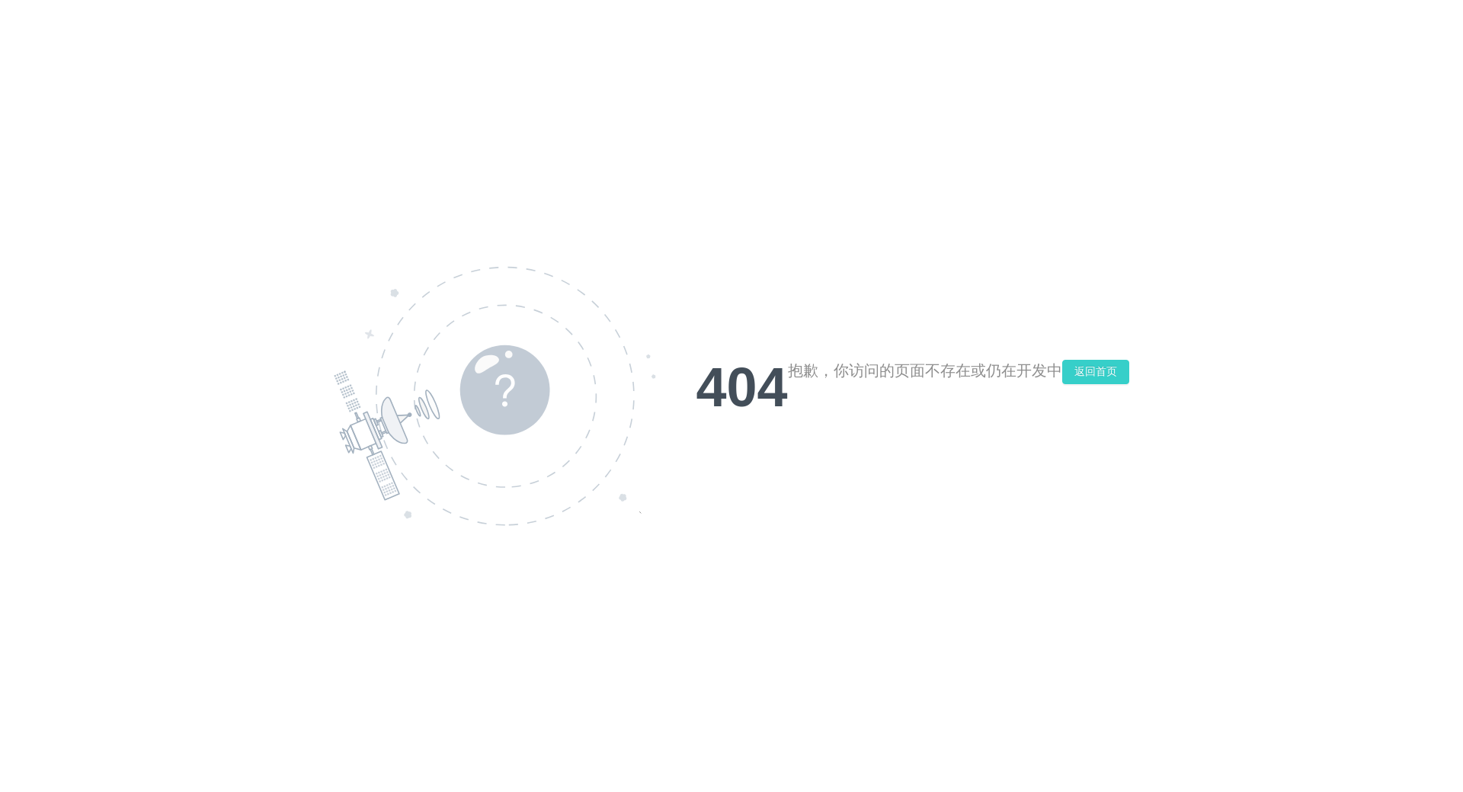
click at [1091, 369] on button "返回首页" at bounding box center [1095, 372] width 67 height 24
click at [1089, 375] on button "返回首页" at bounding box center [1095, 372] width 67 height 24
